Goal: Find specific page/section: Find specific page/section

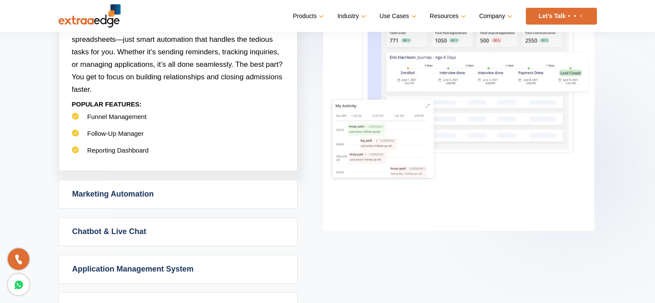
scroll to position [484, 0]
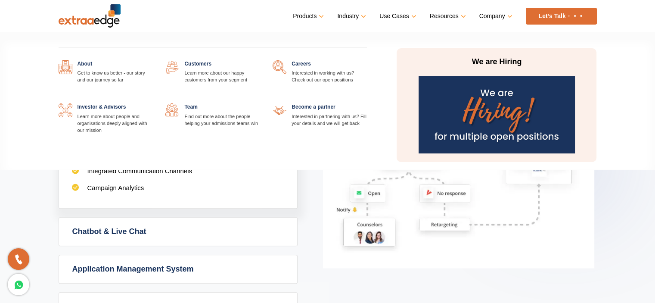
click at [367, 60] on link at bounding box center [367, 60] width 0 height 0
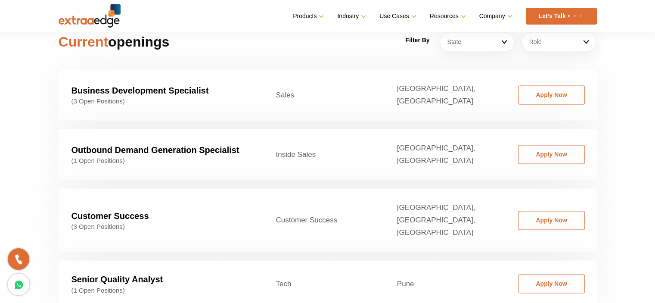
scroll to position [1260, 0]
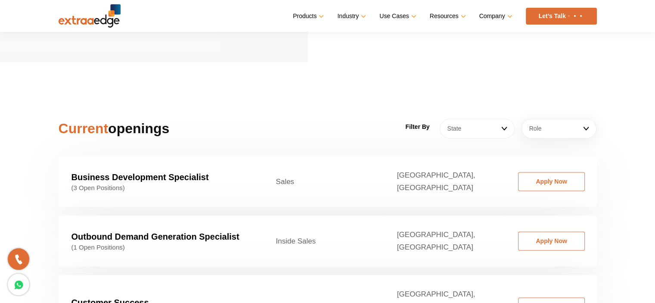
click at [467, 118] on link "State" at bounding box center [477, 128] width 75 height 20
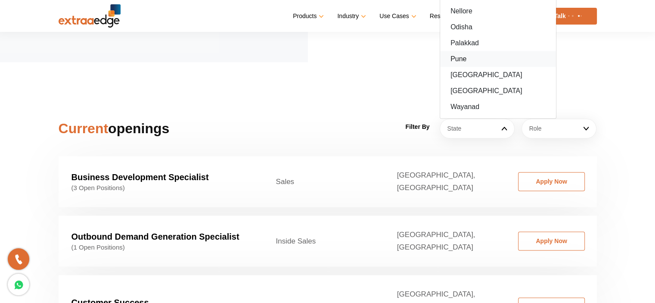
click at [468, 51] on link "Pune" at bounding box center [498, 59] width 116 height 16
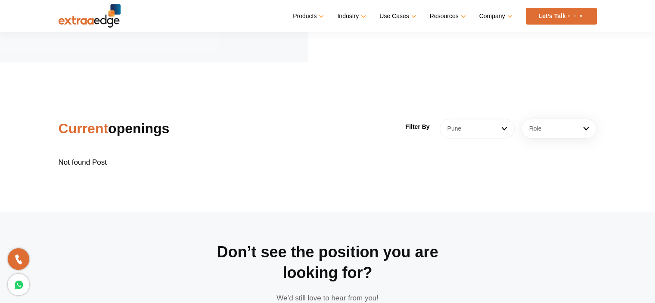
click at [487, 118] on link "Pune" at bounding box center [477, 128] width 75 height 20
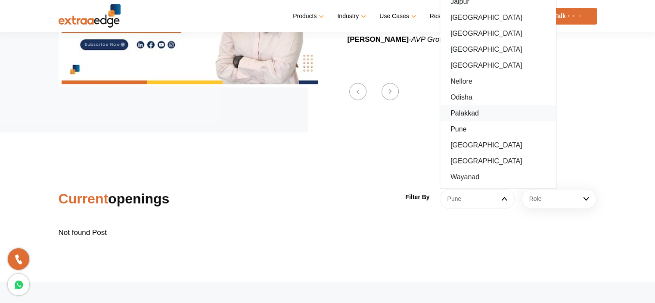
scroll to position [1191, 0]
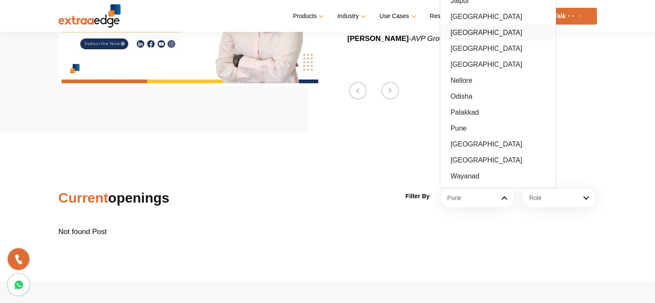
click at [463, 25] on link "[GEOGRAPHIC_DATA]" at bounding box center [498, 33] width 116 height 16
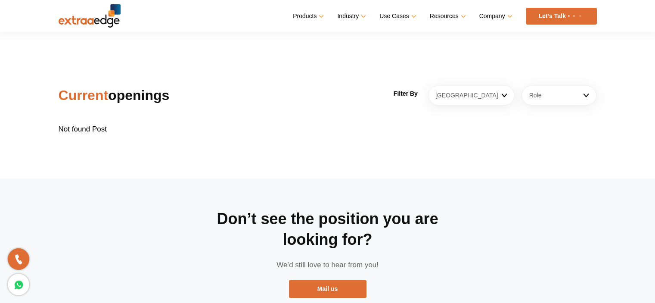
scroll to position [1293, 0]
click at [451, 86] on link "[GEOGRAPHIC_DATA]" at bounding box center [471, 96] width 87 height 20
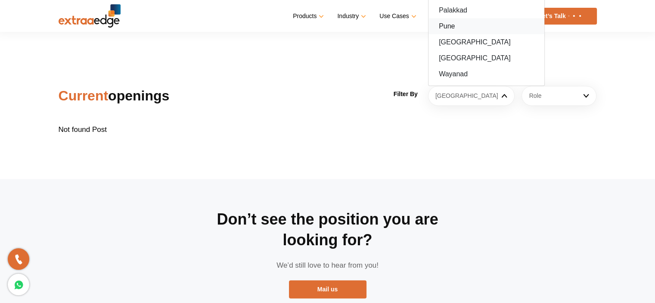
click at [451, 18] on link "Pune" at bounding box center [486, 26] width 116 height 16
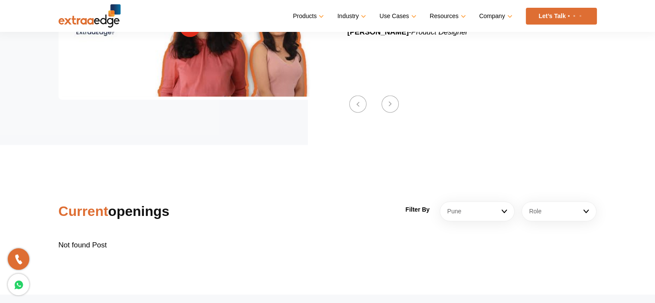
scroll to position [1178, 0]
click at [463, 204] on link "Pune" at bounding box center [477, 211] width 75 height 20
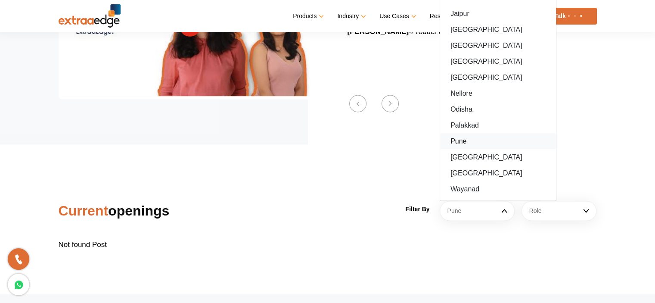
click at [457, 133] on link "Pune" at bounding box center [498, 141] width 116 height 16
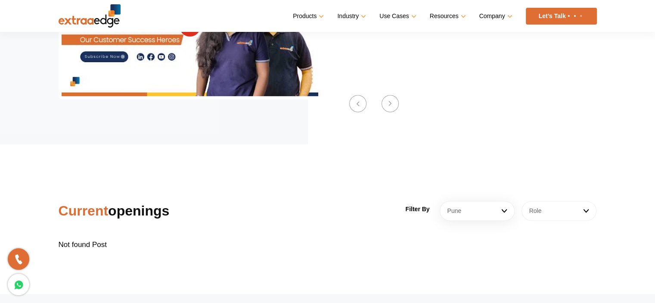
click at [545, 203] on link "Role" at bounding box center [558, 211] width 75 height 20
click at [452, 107] on section "Previous Wearing multiple hats at ExtraaEdge At ExtraaEdge, your past experienc…" at bounding box center [327, 25] width 655 height 237
